Goal: Ask a question

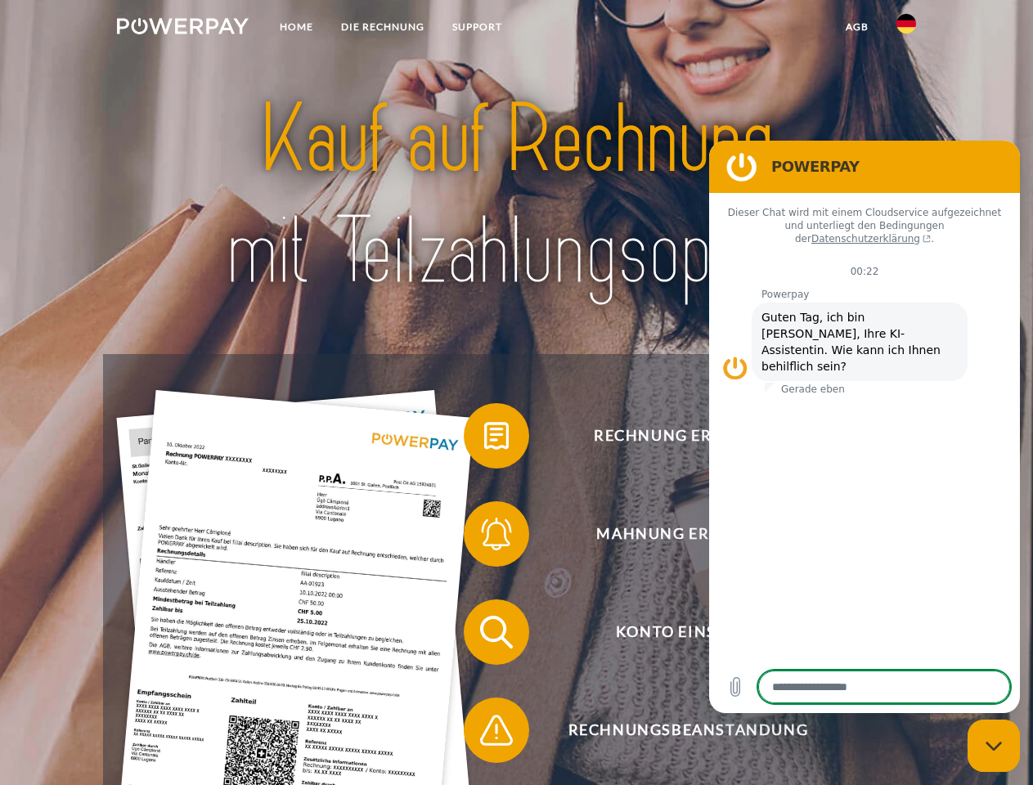
click at [182, 29] on img at bounding box center [183, 26] width 132 height 16
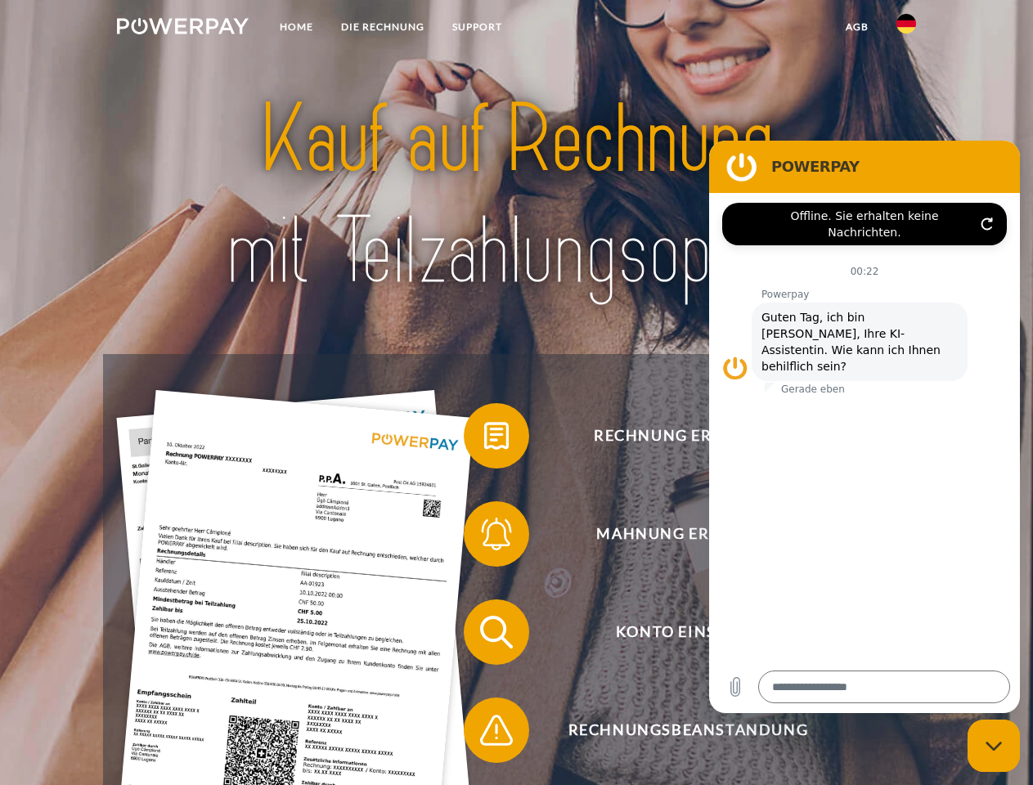
click at [906, 29] on img at bounding box center [906, 24] width 20 height 20
click at [856, 27] on link "agb" at bounding box center [856, 26] width 51 height 29
click at [484, 439] on span at bounding box center [472, 436] width 82 height 82
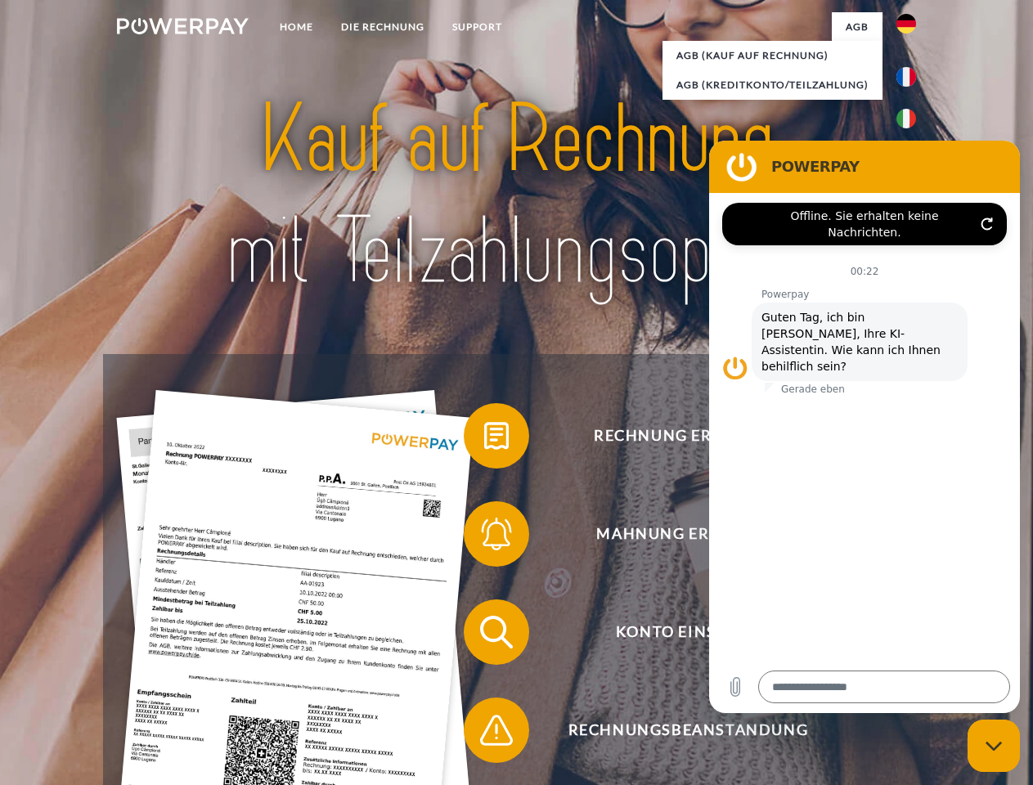
click at [484, 537] on span at bounding box center [472, 534] width 82 height 82
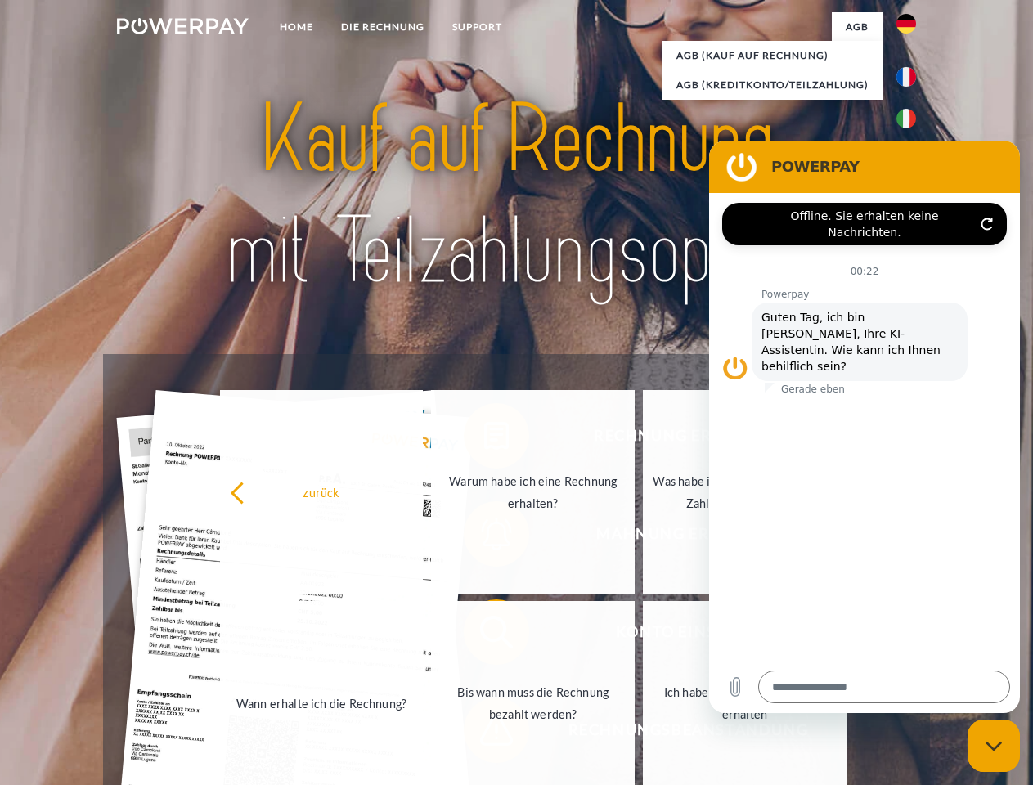
click at [484, 635] on link "Bis wann muss die Rechnung bezahlt werden?" at bounding box center [533, 703] width 204 height 204
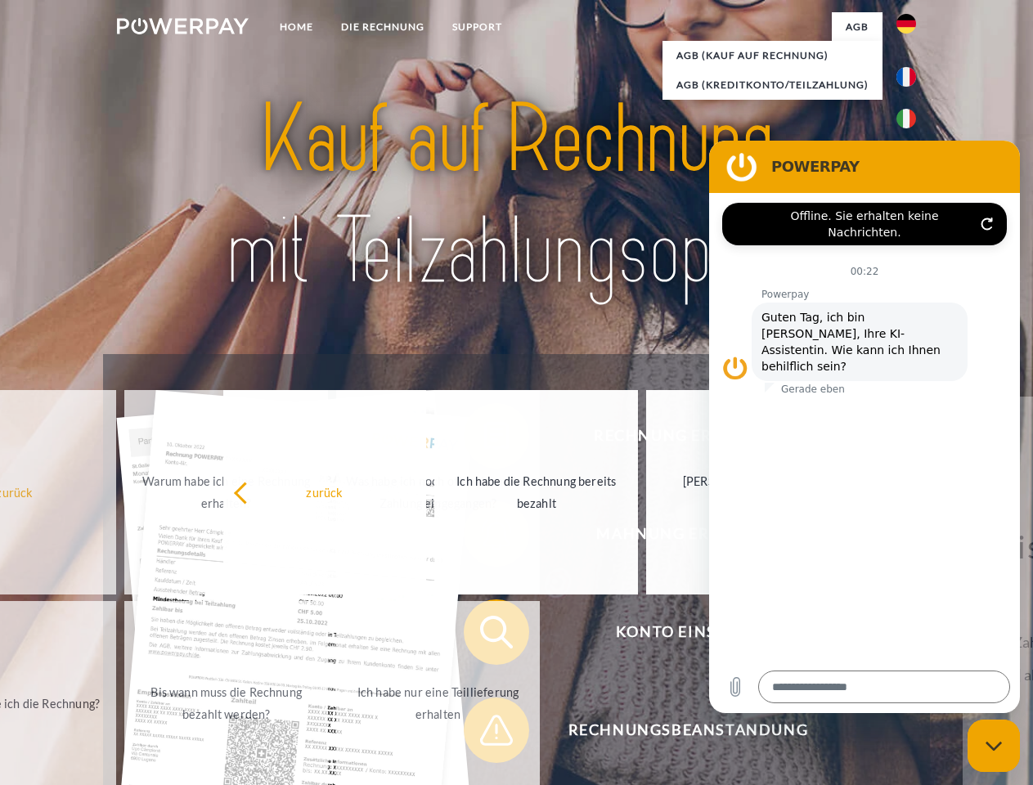
click at [484, 733] on span at bounding box center [472, 730] width 82 height 82
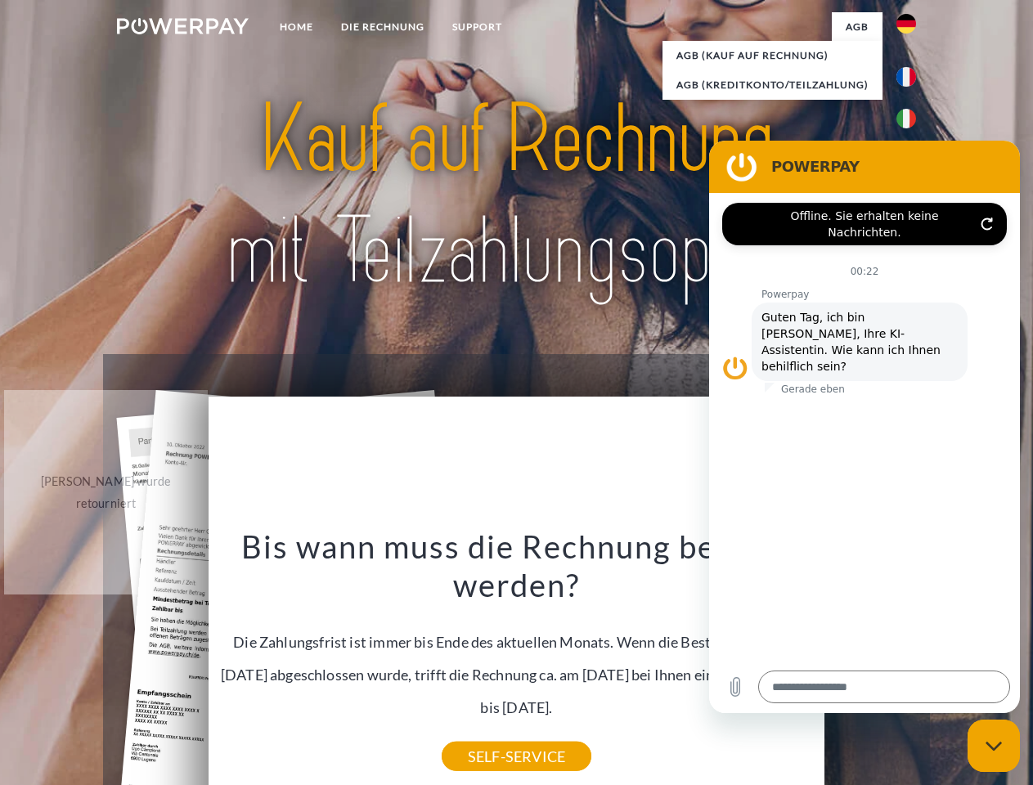
click at [993, 746] on icon "Messaging-Fenster schließen" at bounding box center [993, 746] width 17 height 11
type textarea "*"
